Goal: Information Seeking & Learning: Understand process/instructions

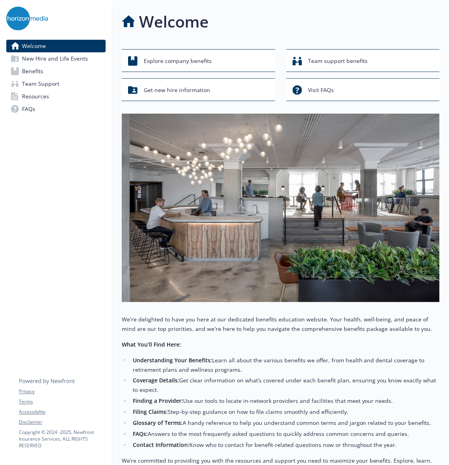
click at [63, 70] on link "Benefits" at bounding box center [55, 71] width 99 height 13
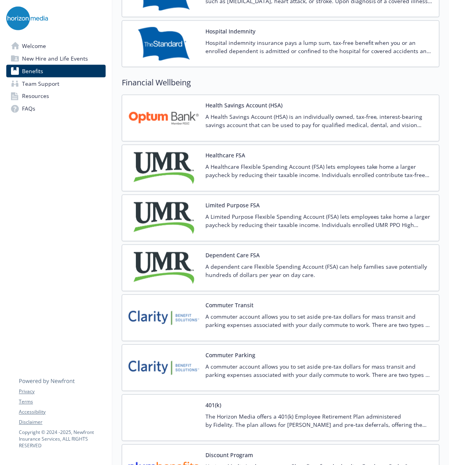
scroll to position [1046, 0]
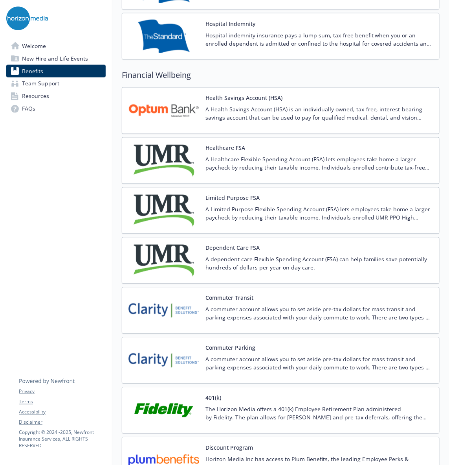
click at [263, 169] on p "A Healthcare Flexible Spending Account (FSA) lets employees take home a larger …" at bounding box center [320, 163] width 228 height 17
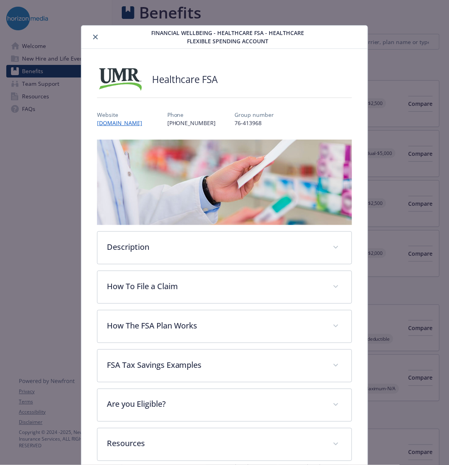
scroll to position [1046, 0]
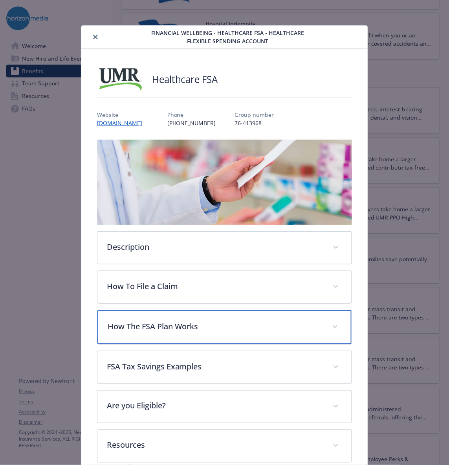
click at [291, 330] on div "How The FSA Plan Works" at bounding box center [225, 327] width 255 height 34
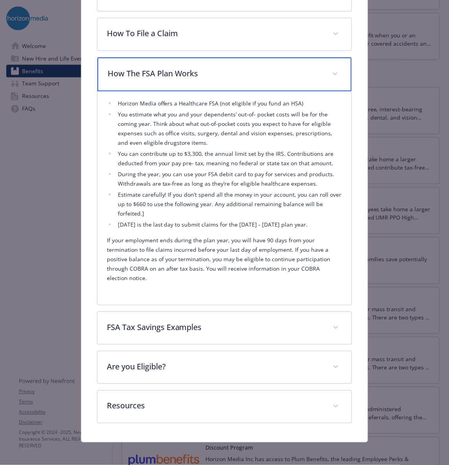
scroll to position [254, 0]
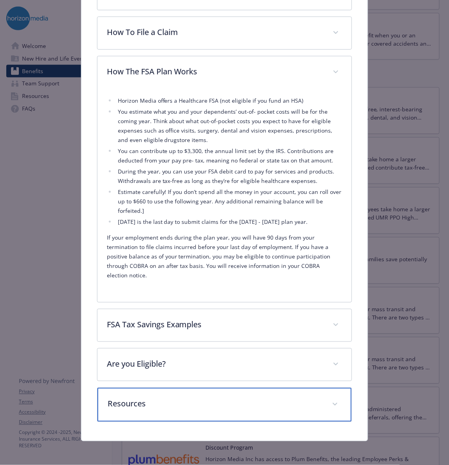
click at [233, 406] on p "Resources" at bounding box center [216, 404] width 216 height 12
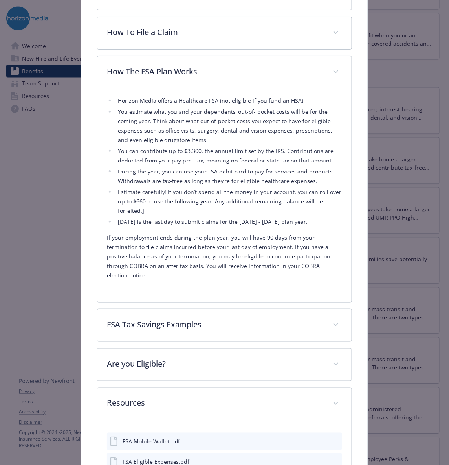
click at [350, 418] on div "Healthcare FSA Website [DOMAIN_NAME] Phone [PHONE_NUMBER] Group number 76-41396…" at bounding box center [224, 160] width 287 height 731
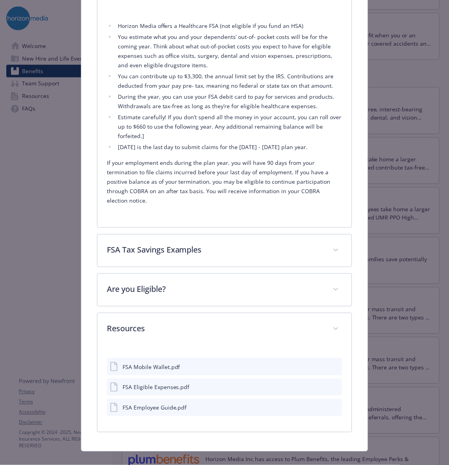
scroll to position [339, 0]
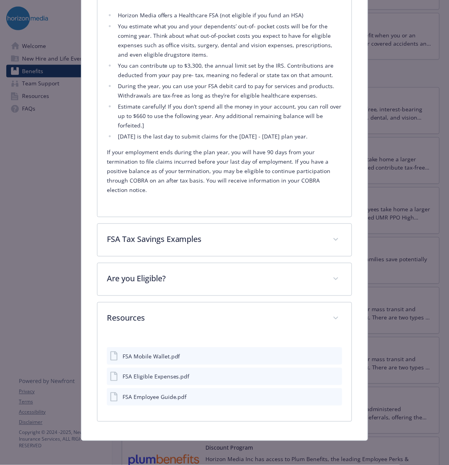
click at [154, 399] on div "FSA Employee Guide.pdf" at bounding box center [155, 397] width 64 height 8
click at [319, 396] on icon "download file" at bounding box center [322, 396] width 6 height 6
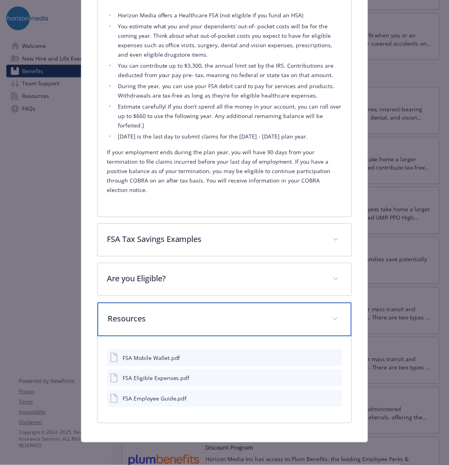
click at [329, 321] on span "details for plan Financial Wellbeing - Healthcare FSA - Healthcare Flexible Spe…" at bounding box center [335, 319] width 13 height 13
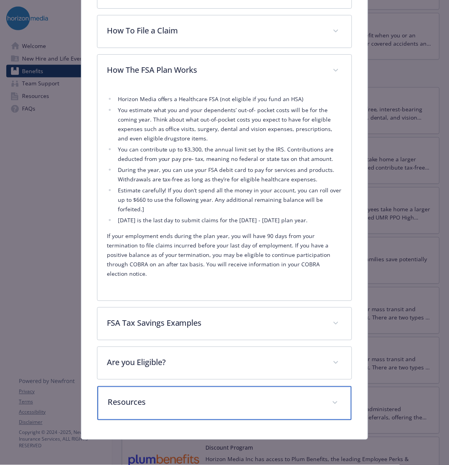
scroll to position [254, 0]
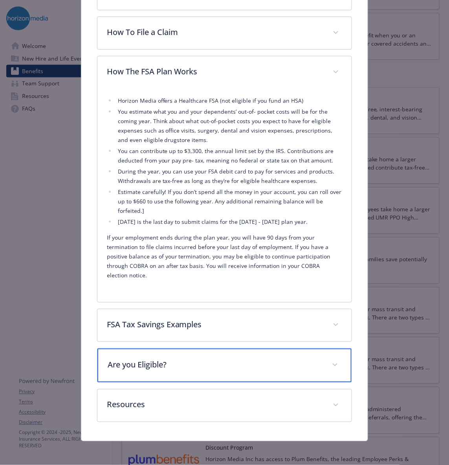
click at [314, 365] on p "Are you Eligible?" at bounding box center [216, 365] width 216 height 12
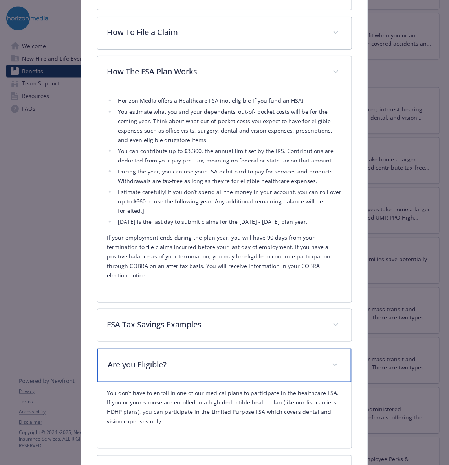
click at [323, 368] on div "Are you Eligible?" at bounding box center [225, 365] width 255 height 34
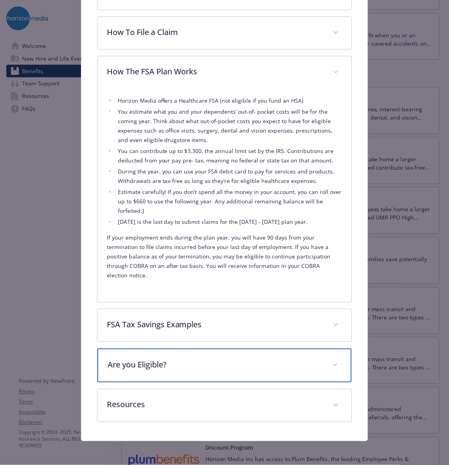
scroll to position [0, 0]
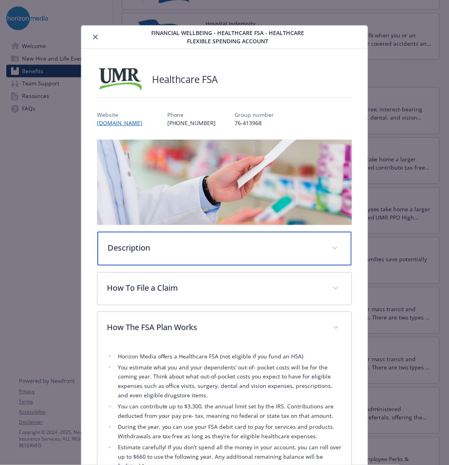
click at [254, 236] on div "Description" at bounding box center [225, 249] width 255 height 34
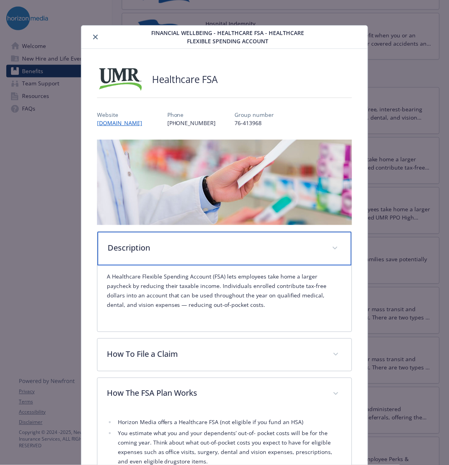
click at [254, 236] on div "Description" at bounding box center [225, 249] width 255 height 34
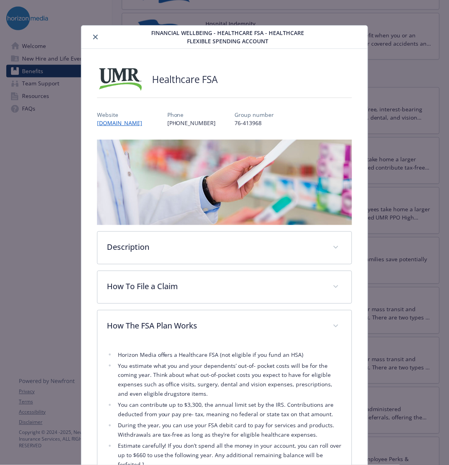
click at [93, 33] on button "close" at bounding box center [95, 36] width 9 height 9
